Goal: Navigation & Orientation: Find specific page/section

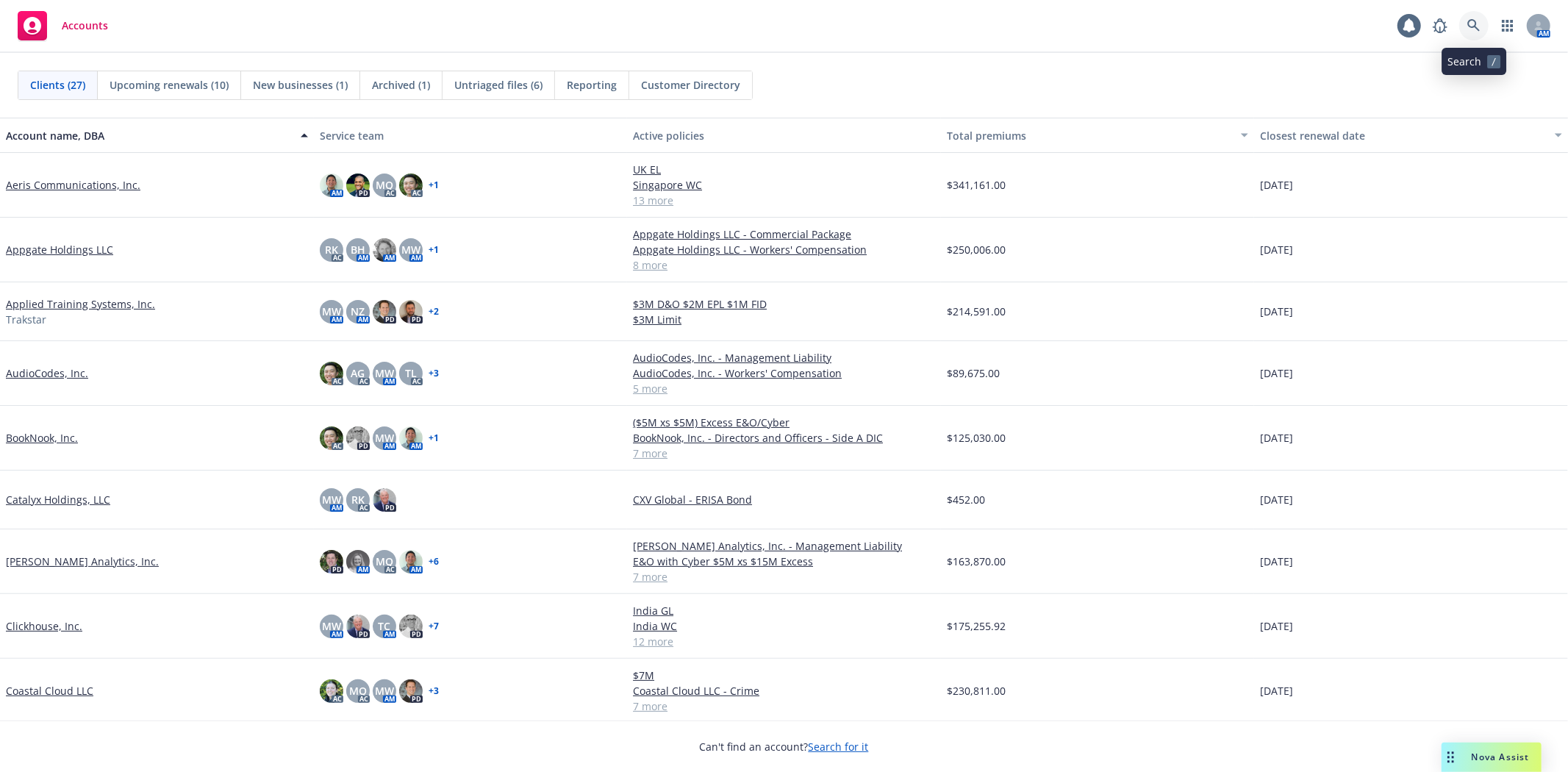
click at [1469, 28] on icon at bounding box center [1474, 25] width 13 height 13
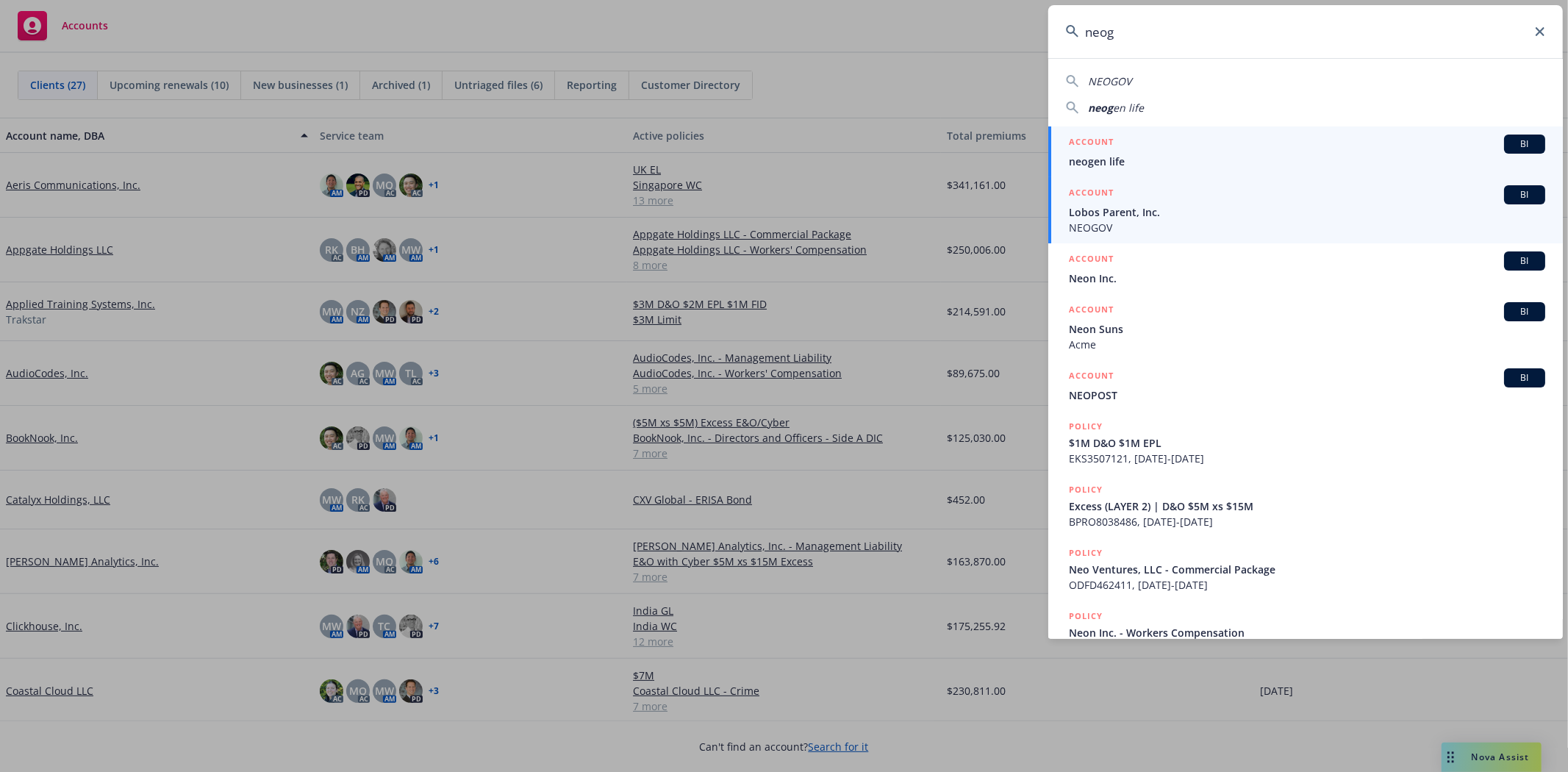
type input "neog"
click at [1155, 212] on span "Lobos Parent, Inc." at bounding box center [1307, 212] width 476 height 16
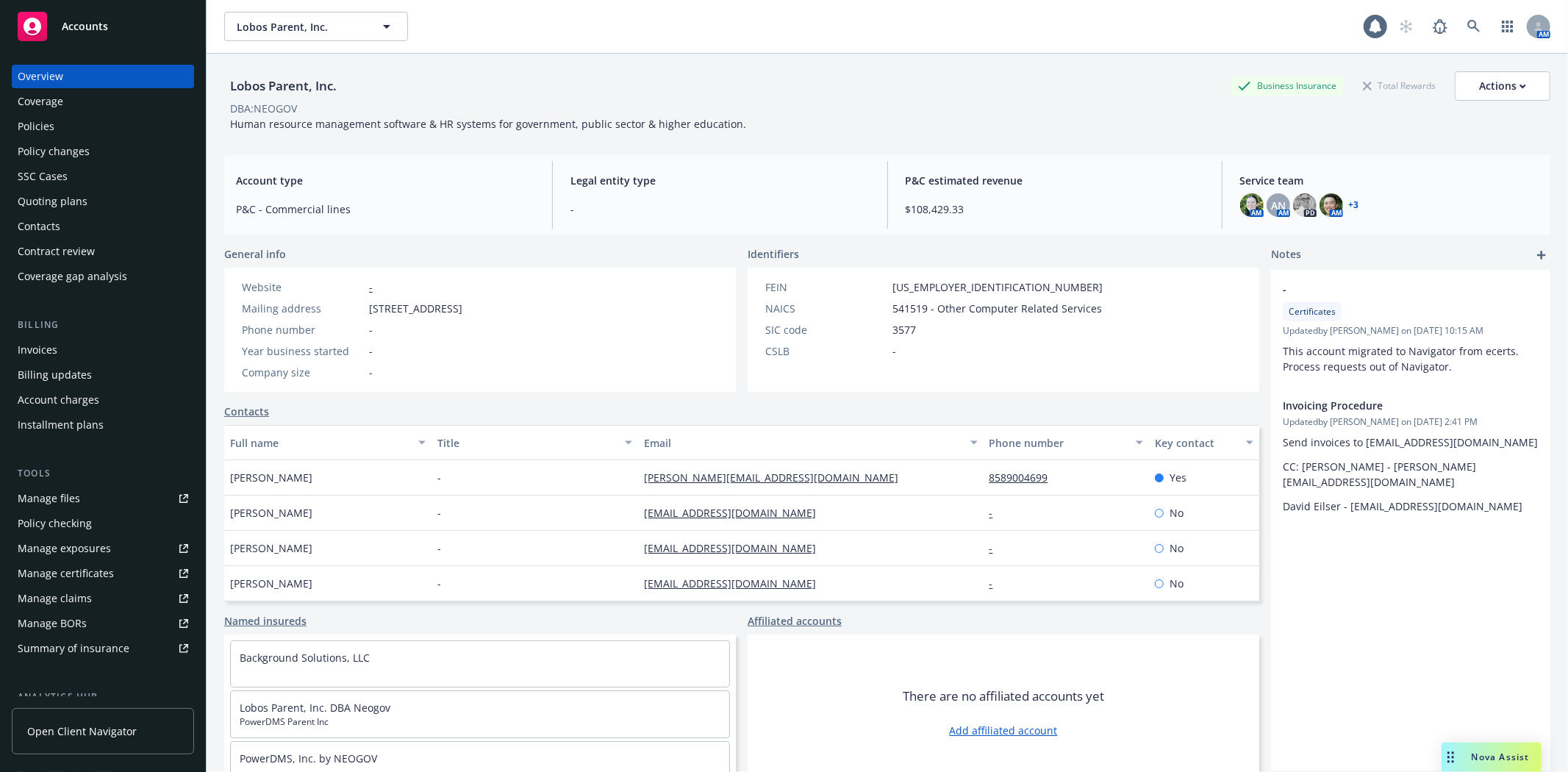
click at [64, 726] on span "Open Client Navigator" at bounding box center [82, 732] width 110 height 16
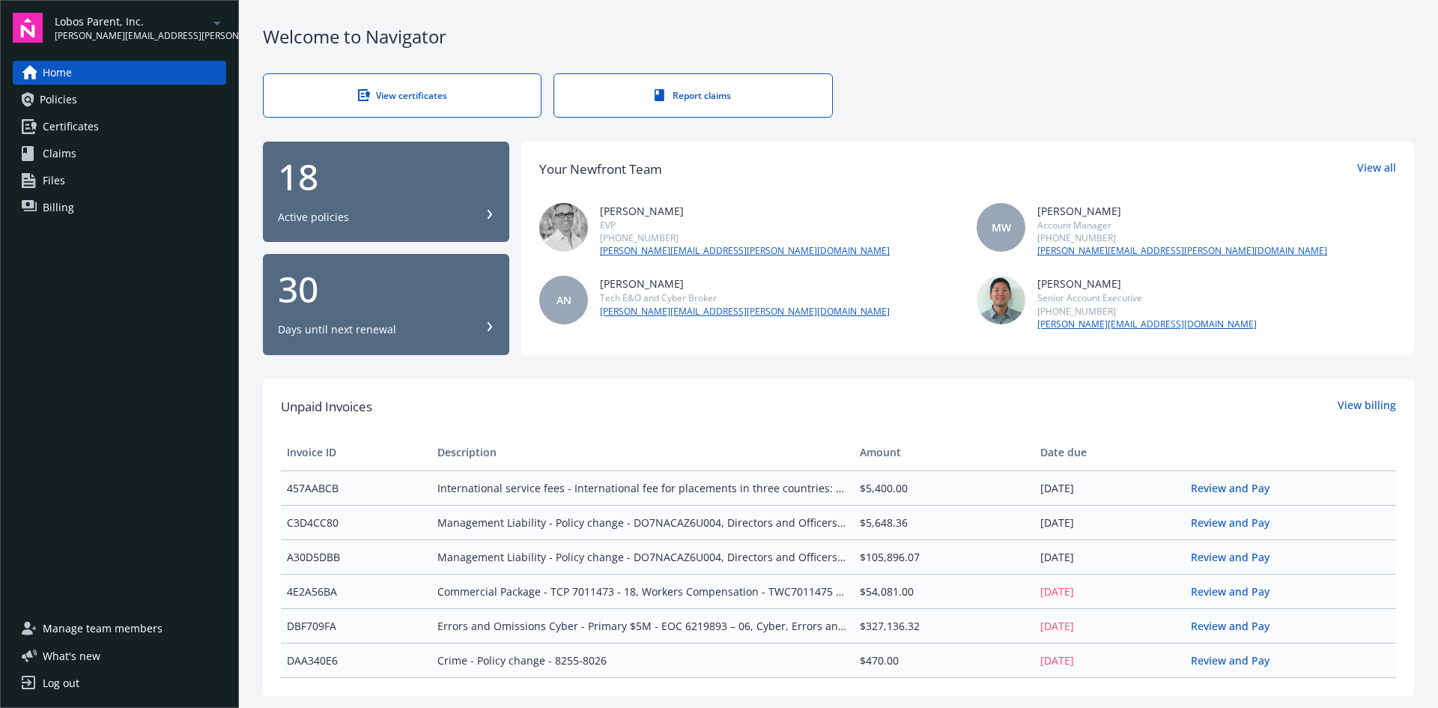
click at [92, 127] on span "Certificates" at bounding box center [71, 127] width 56 height 24
